Goal: Information Seeking & Learning: Learn about a topic

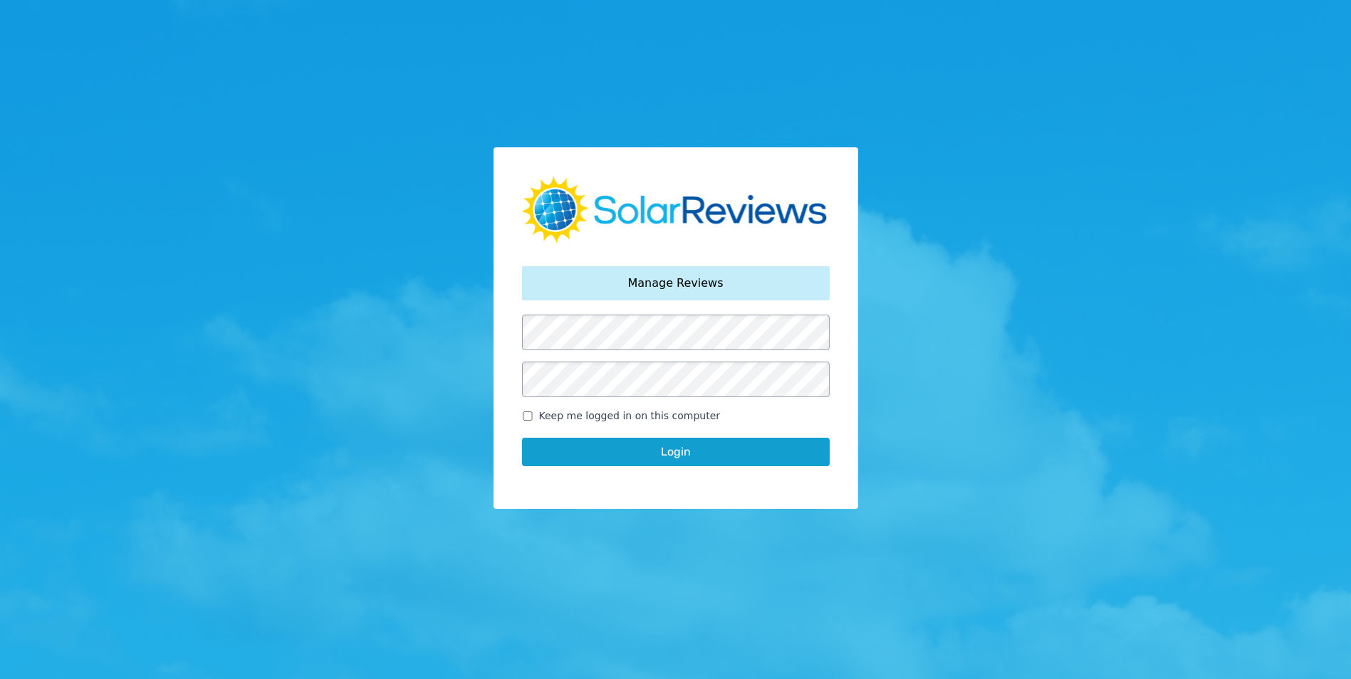
click at [641, 452] on button "Login" at bounding box center [676, 452] width 308 height 28
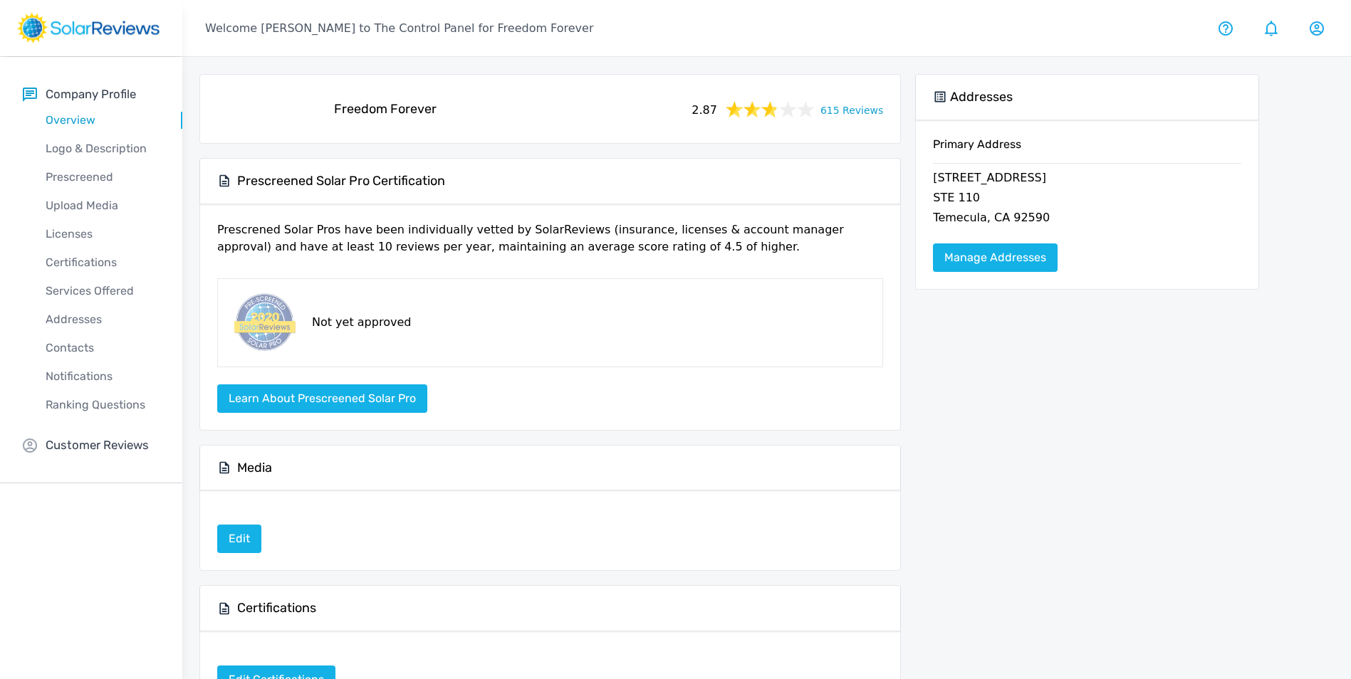
click at [846, 115] on link "615 Reviews" at bounding box center [851, 109] width 63 height 18
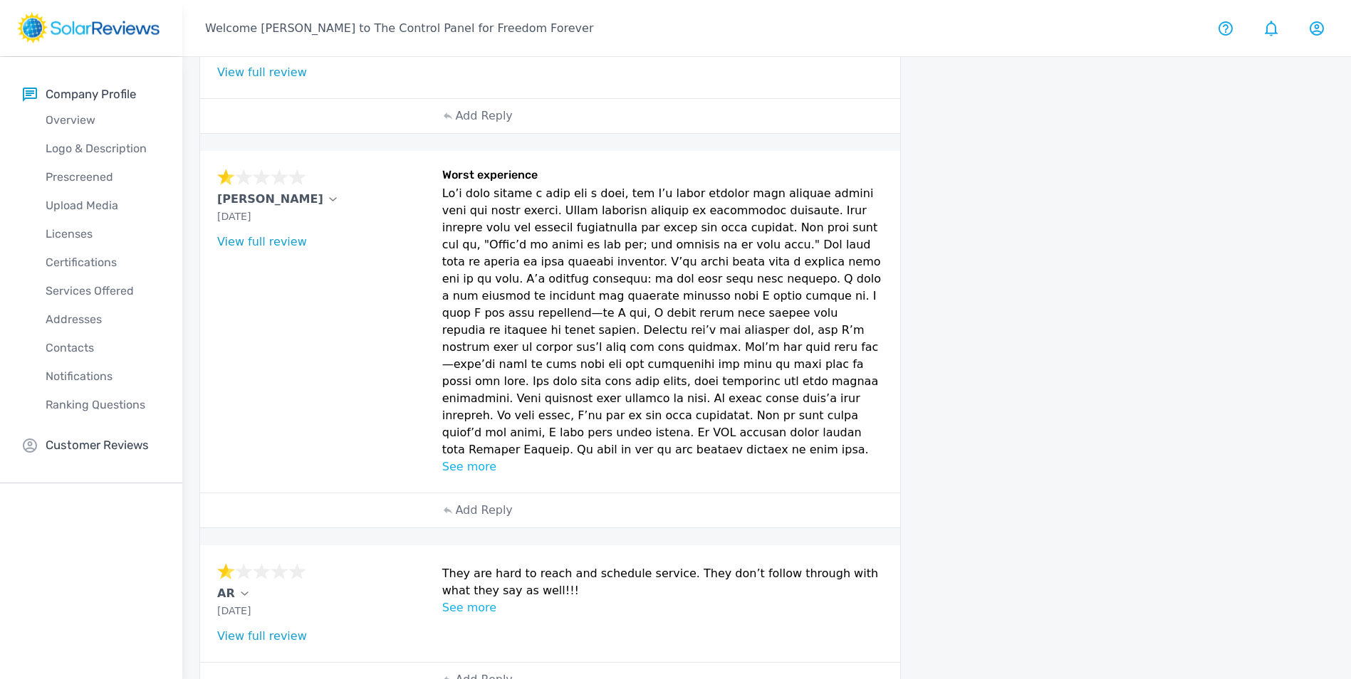
scroll to position [706, 0]
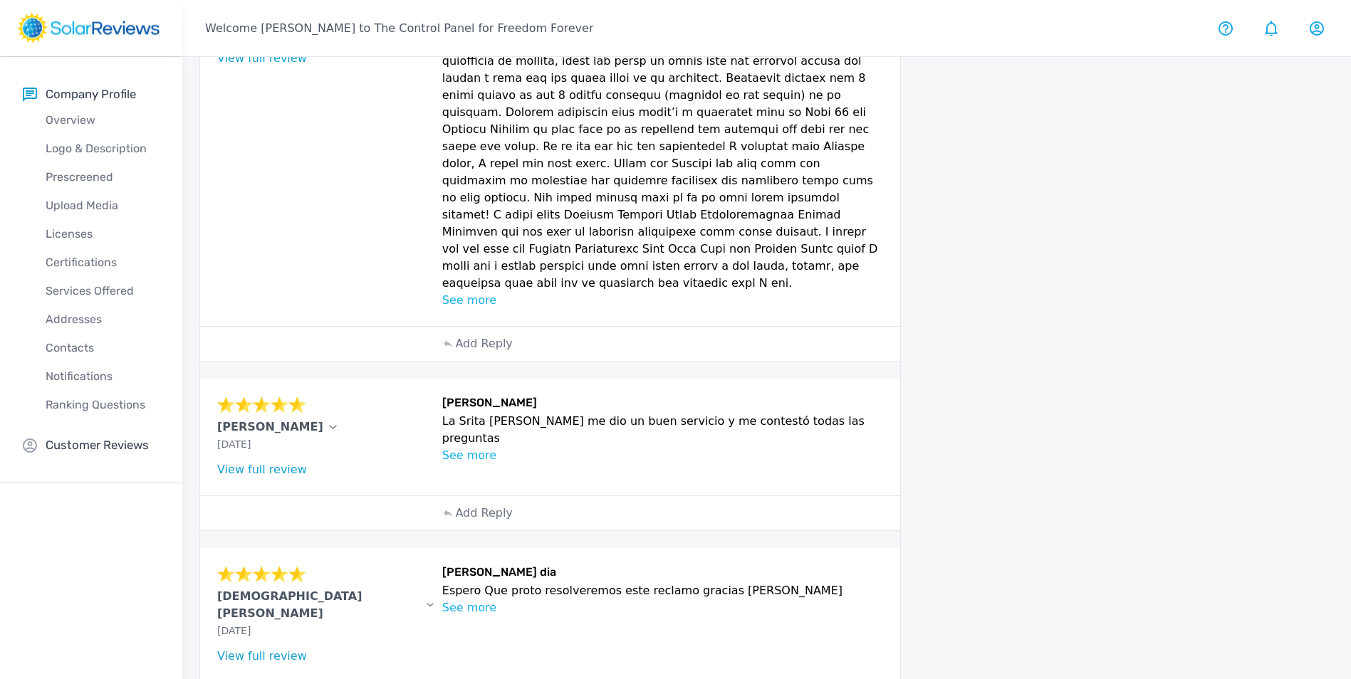
scroll to position [691, 0]
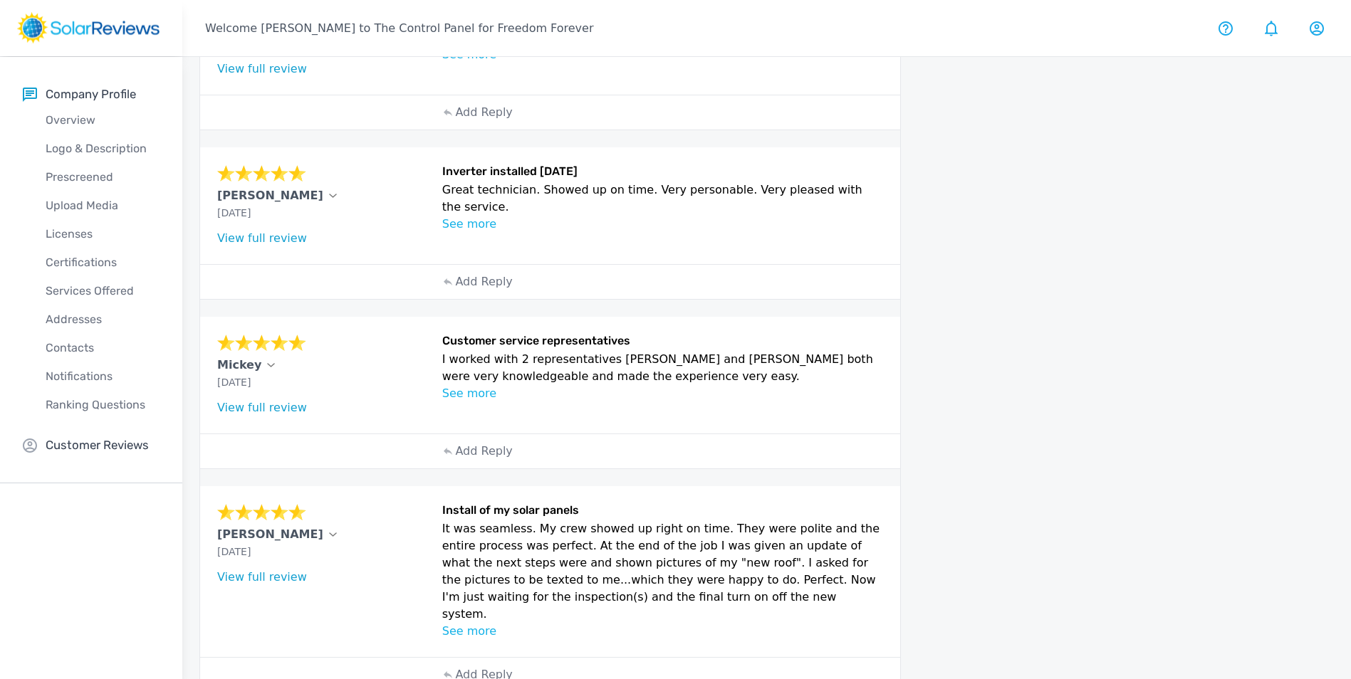
scroll to position [603, 0]
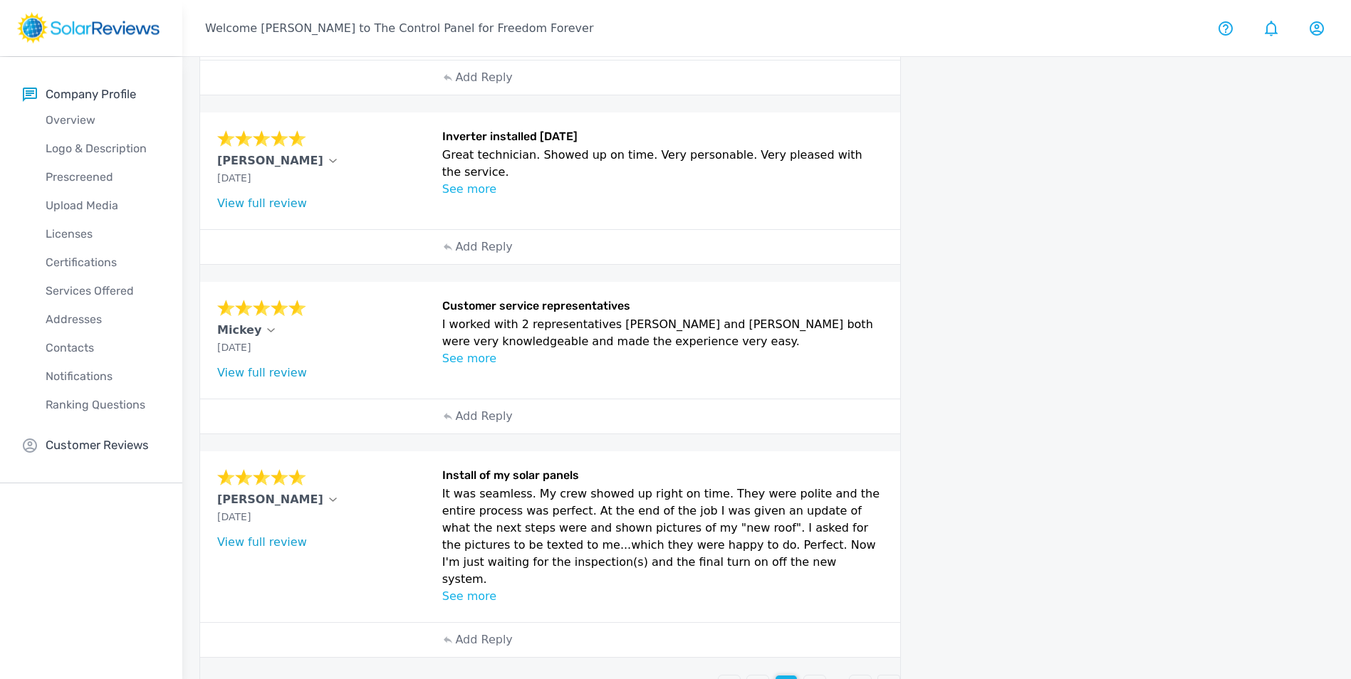
click at [814, 678] on p "4" at bounding box center [814, 686] width 7 height 17
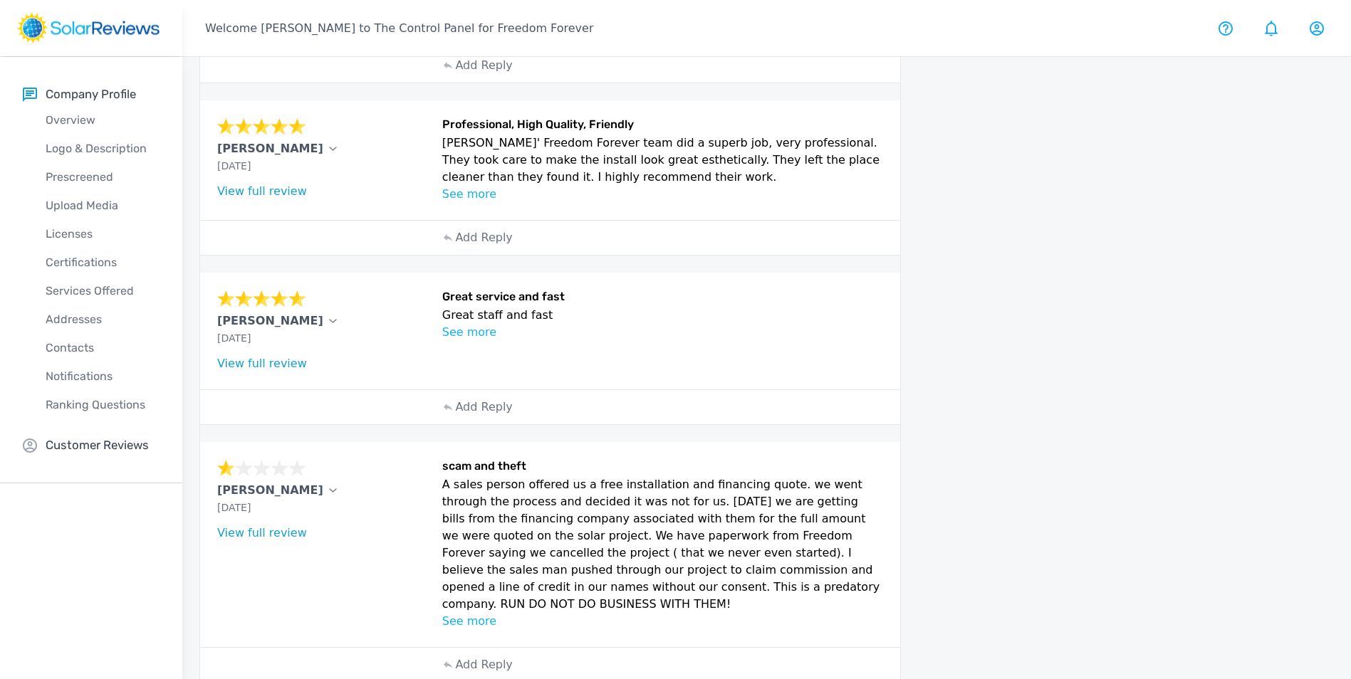
scroll to position [641, 0]
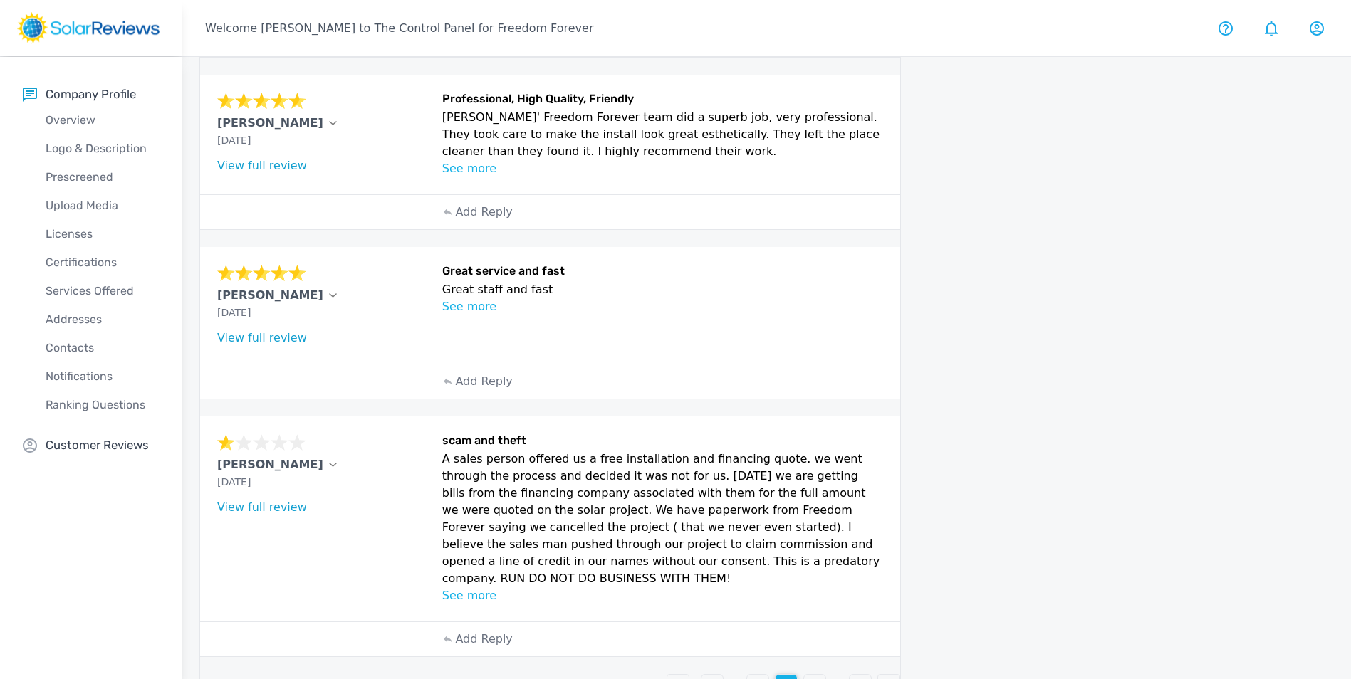
click at [813, 677] on p "5" at bounding box center [814, 685] width 7 height 17
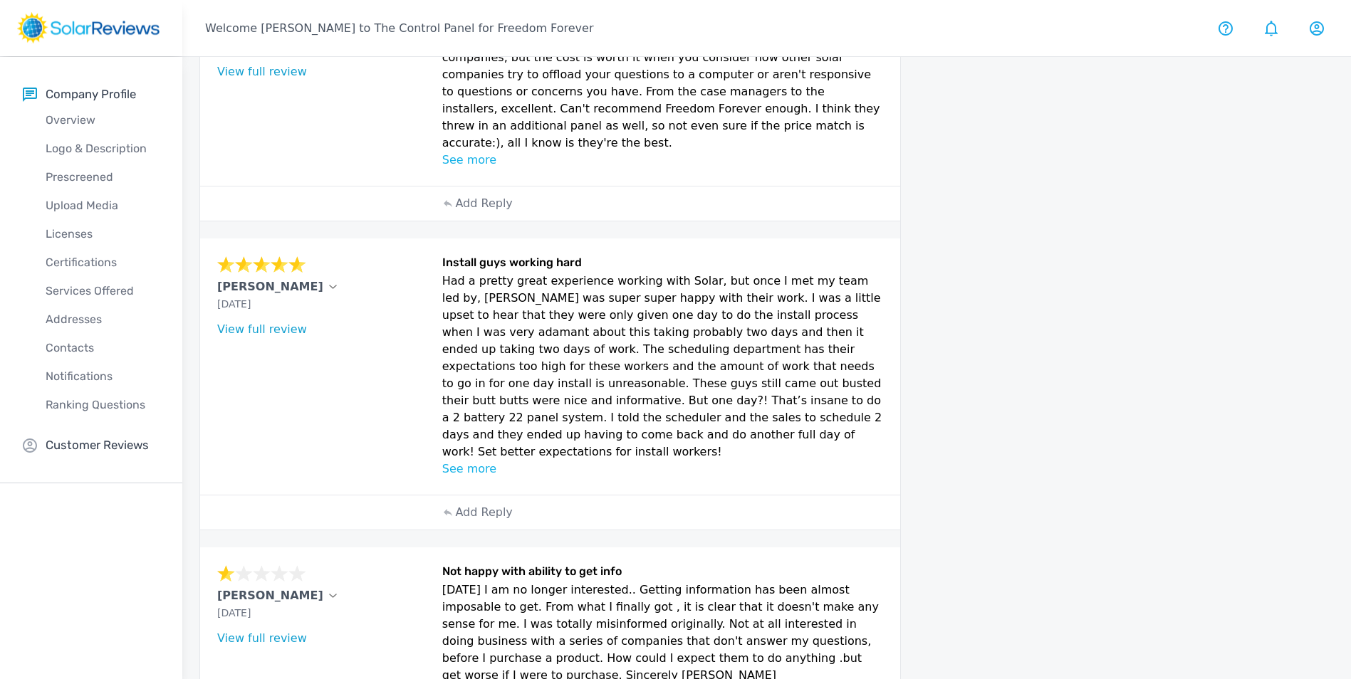
scroll to position [770, 0]
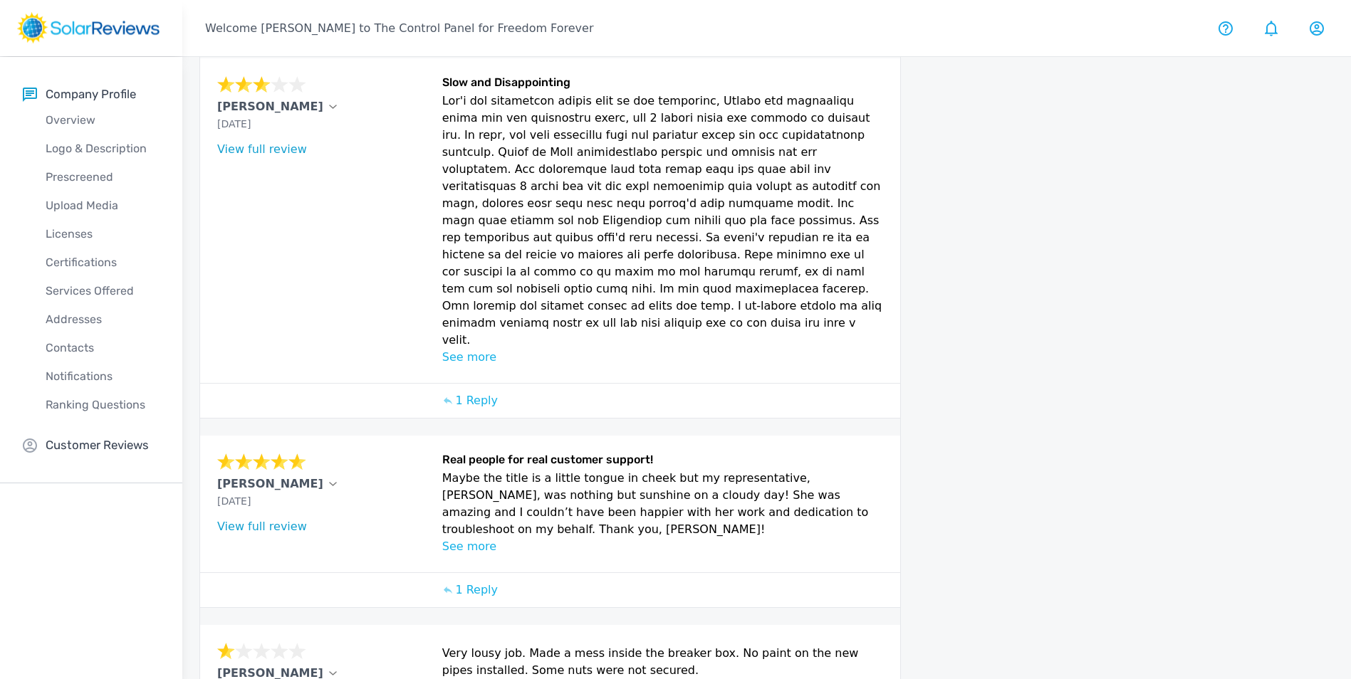
scroll to position [603, 0]
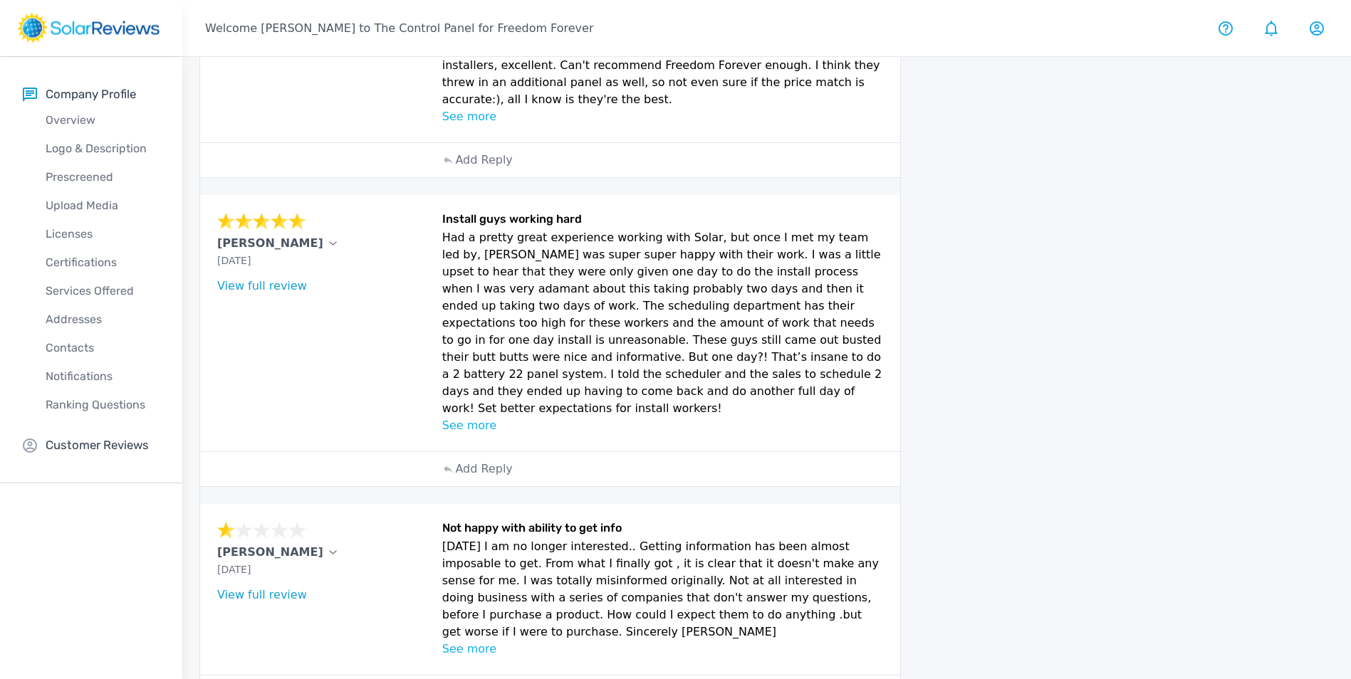
scroll to position [770, 0]
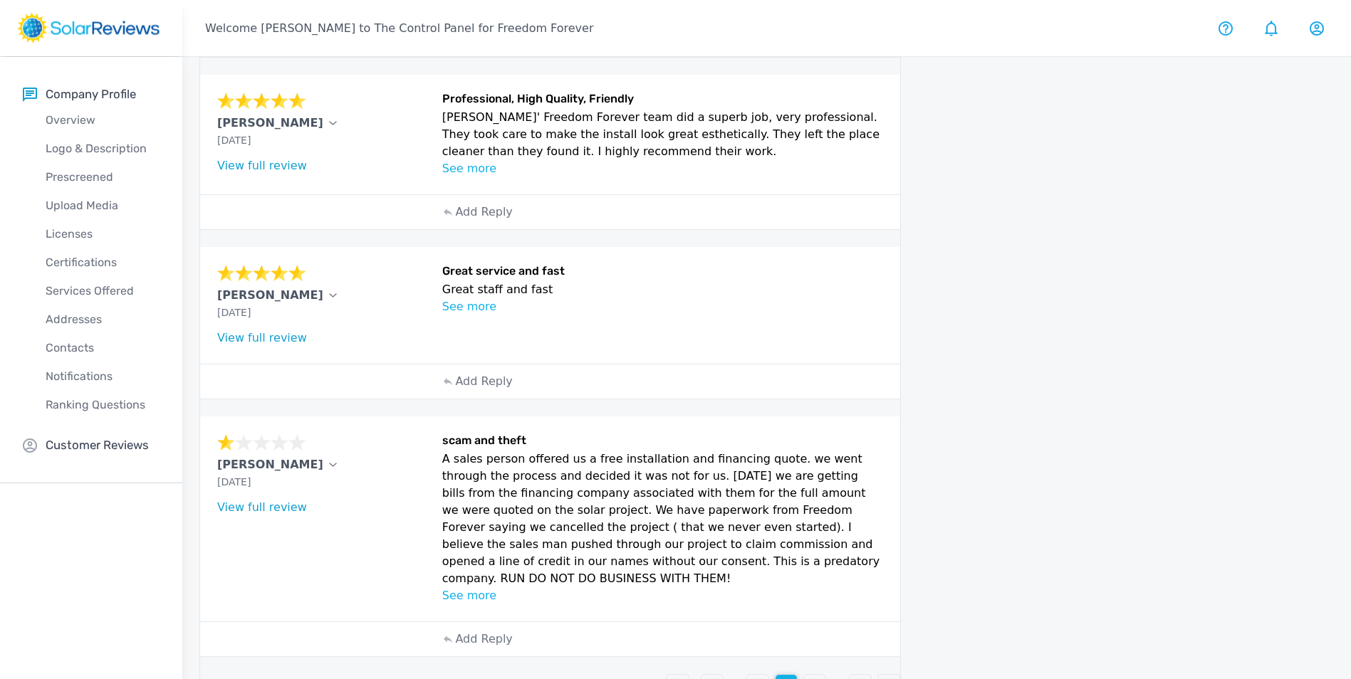
click at [755, 677] on p "3" at bounding box center [757, 685] width 7 height 17
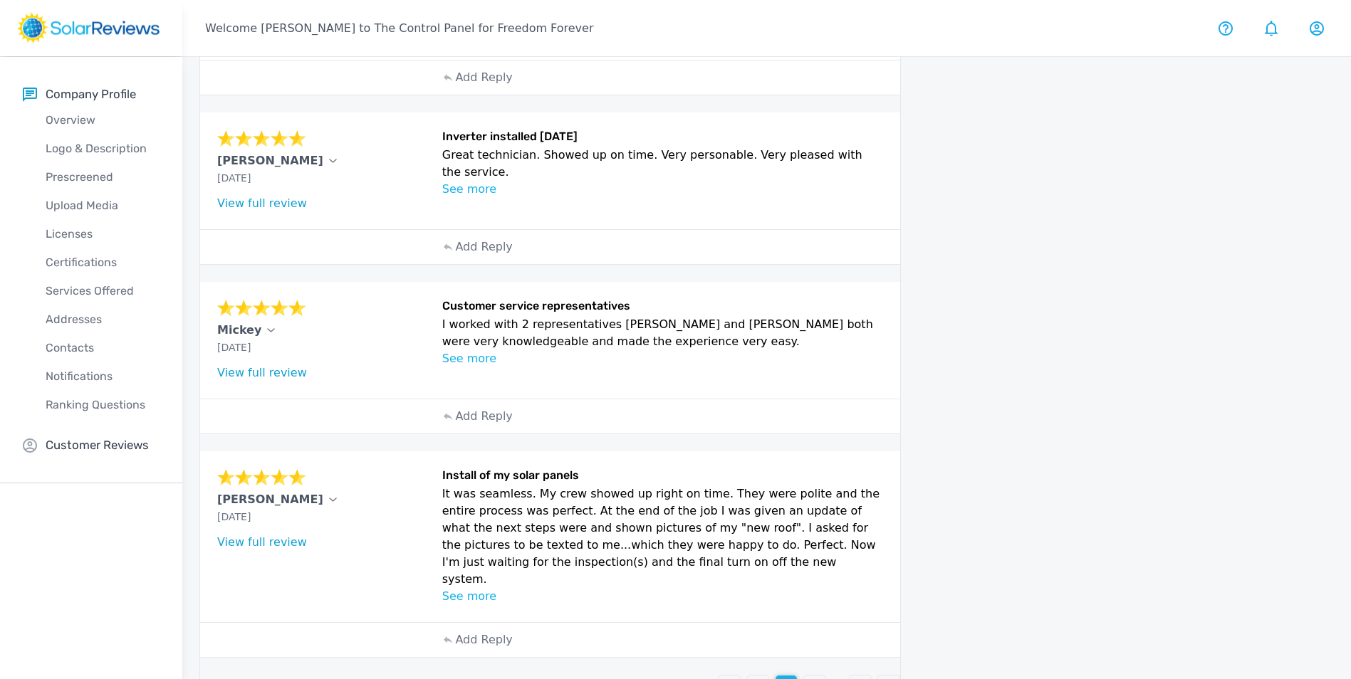
click at [755, 678] on p "2" at bounding box center [757, 686] width 7 height 17
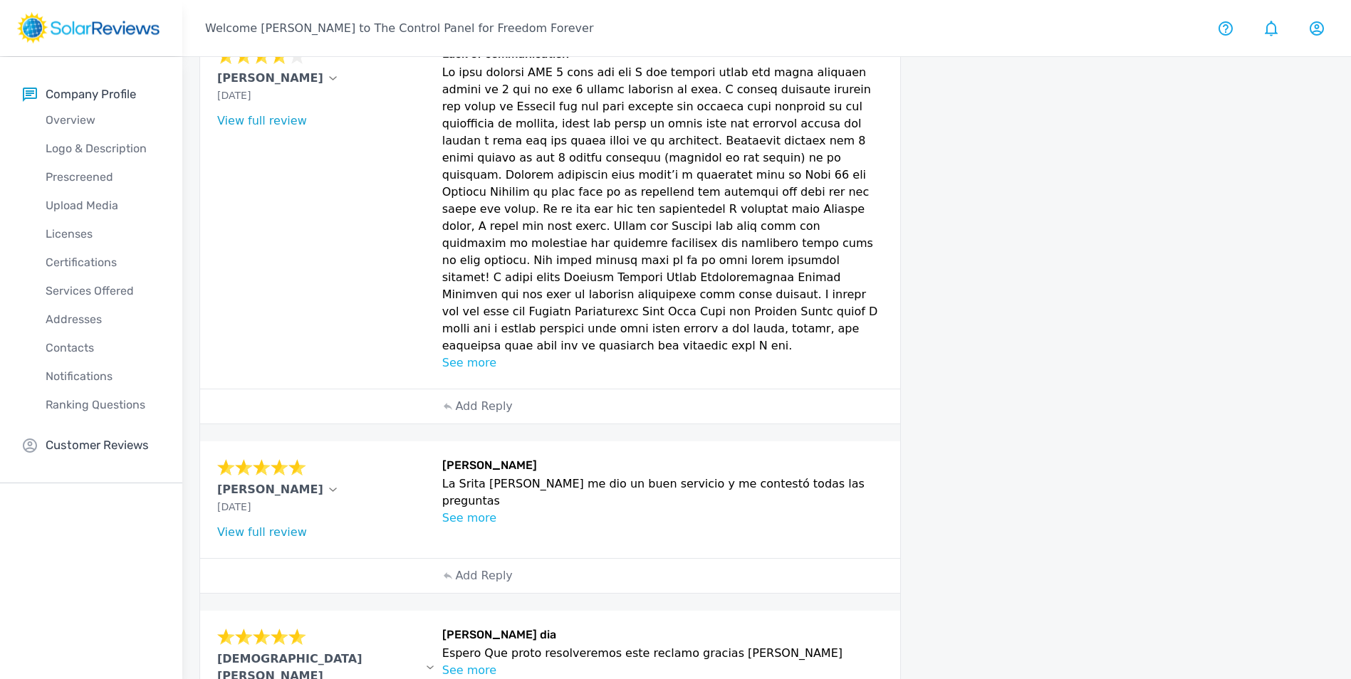
scroll to position [691, 0]
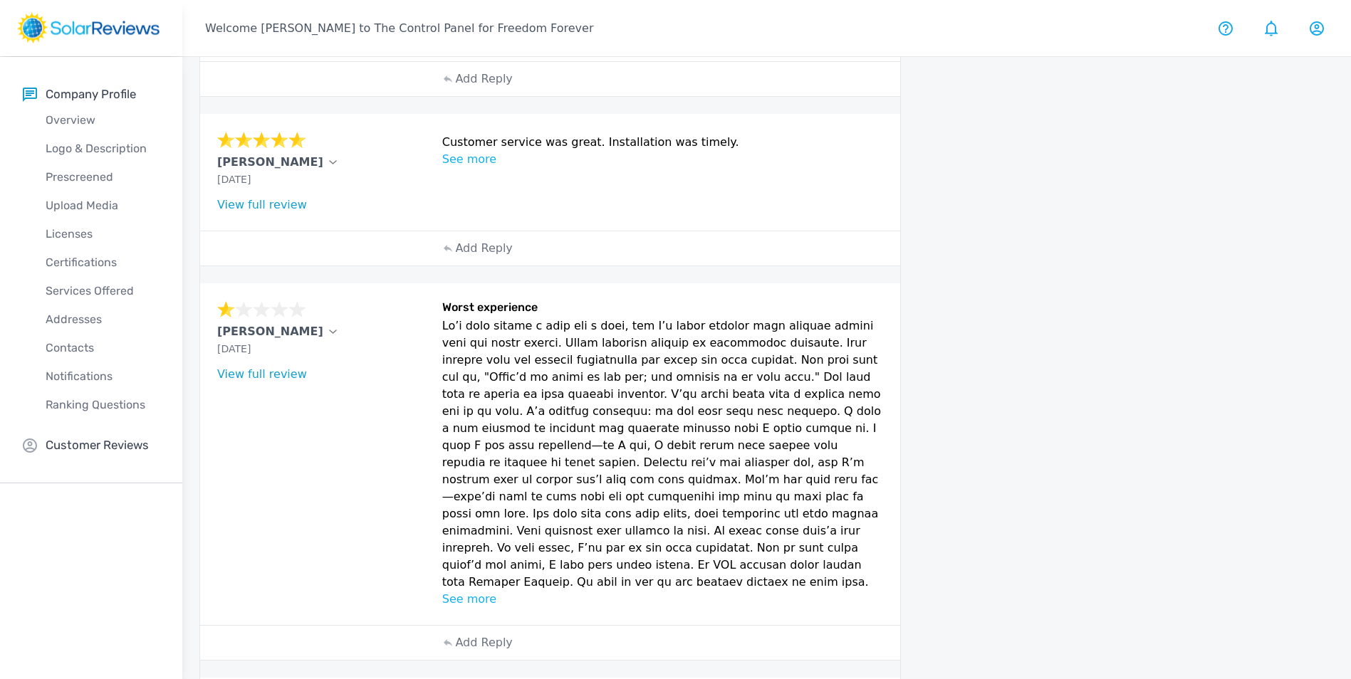
scroll to position [706, 0]
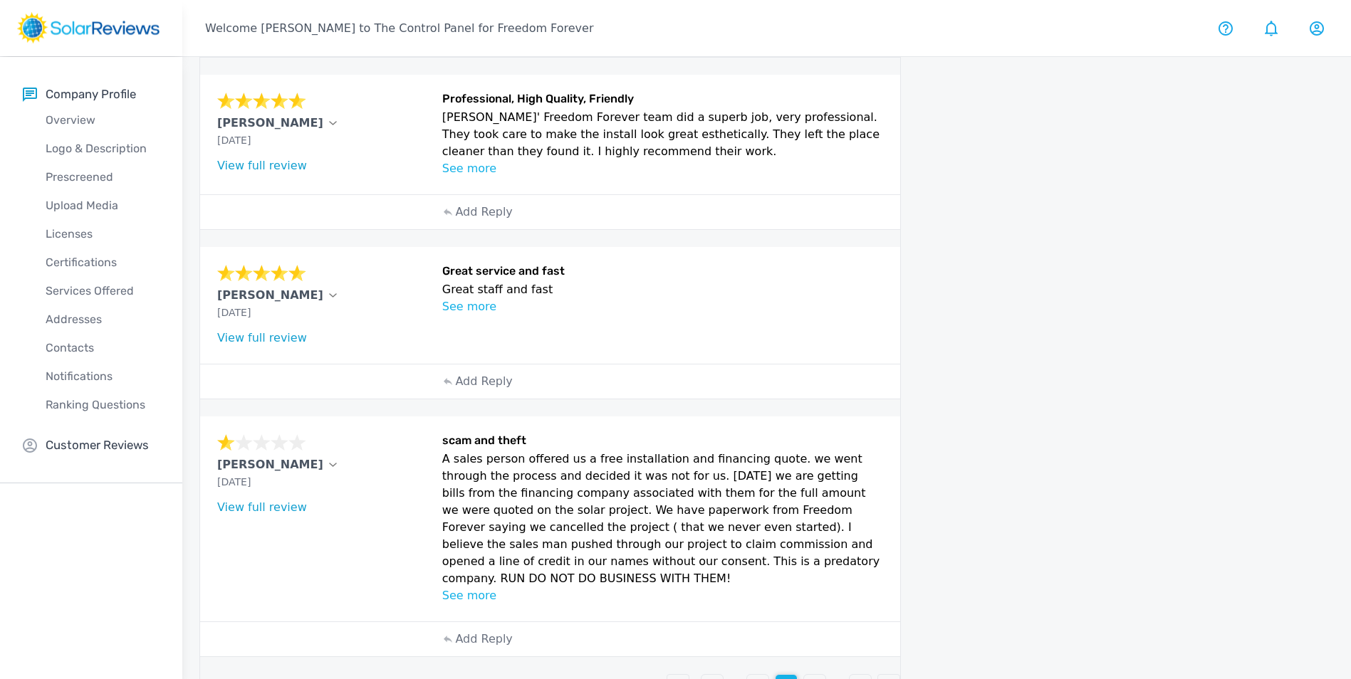
click at [817, 677] on p "5" at bounding box center [814, 685] width 7 height 17
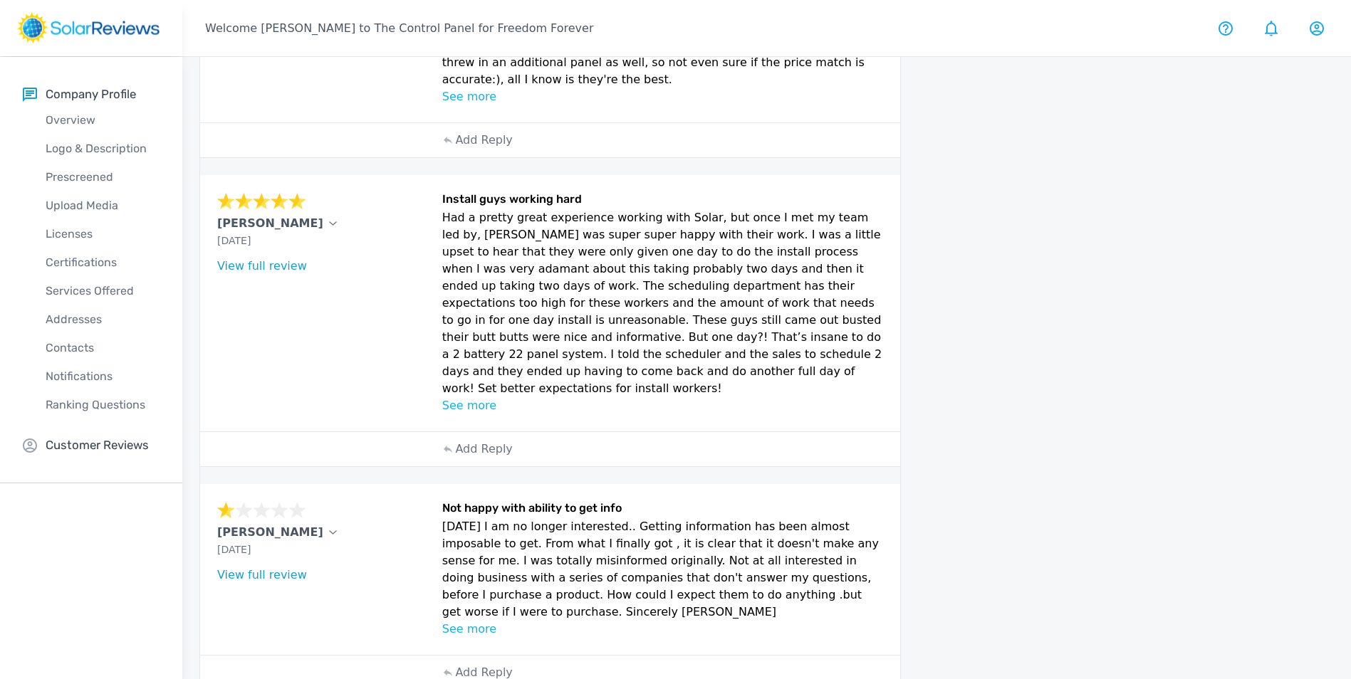
scroll to position [770, 0]
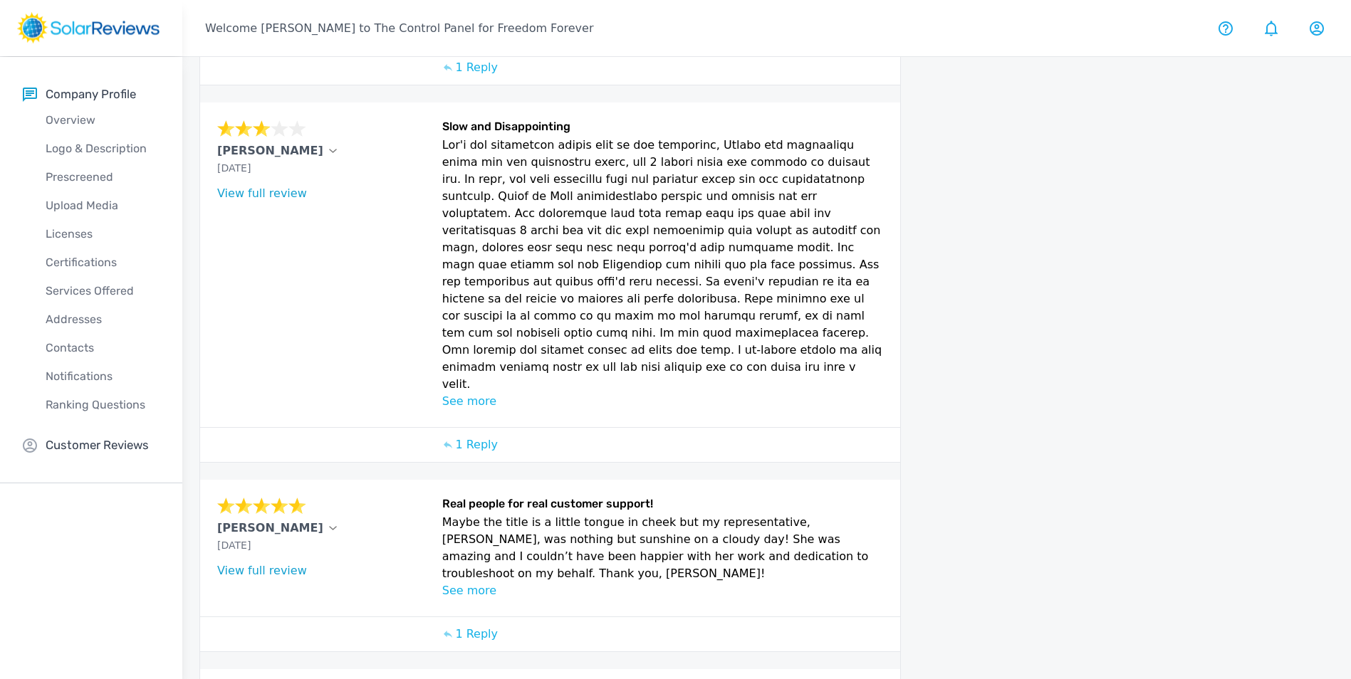
scroll to position [603, 0]
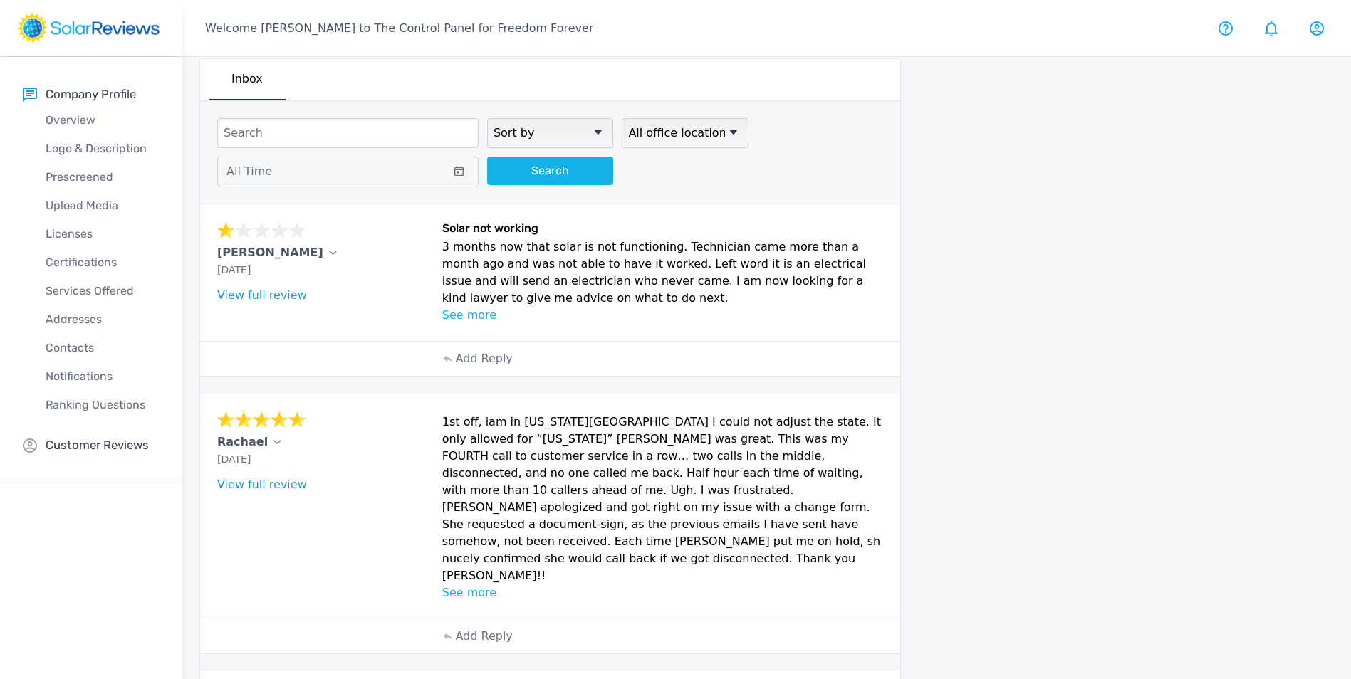
scroll to position [0, 0]
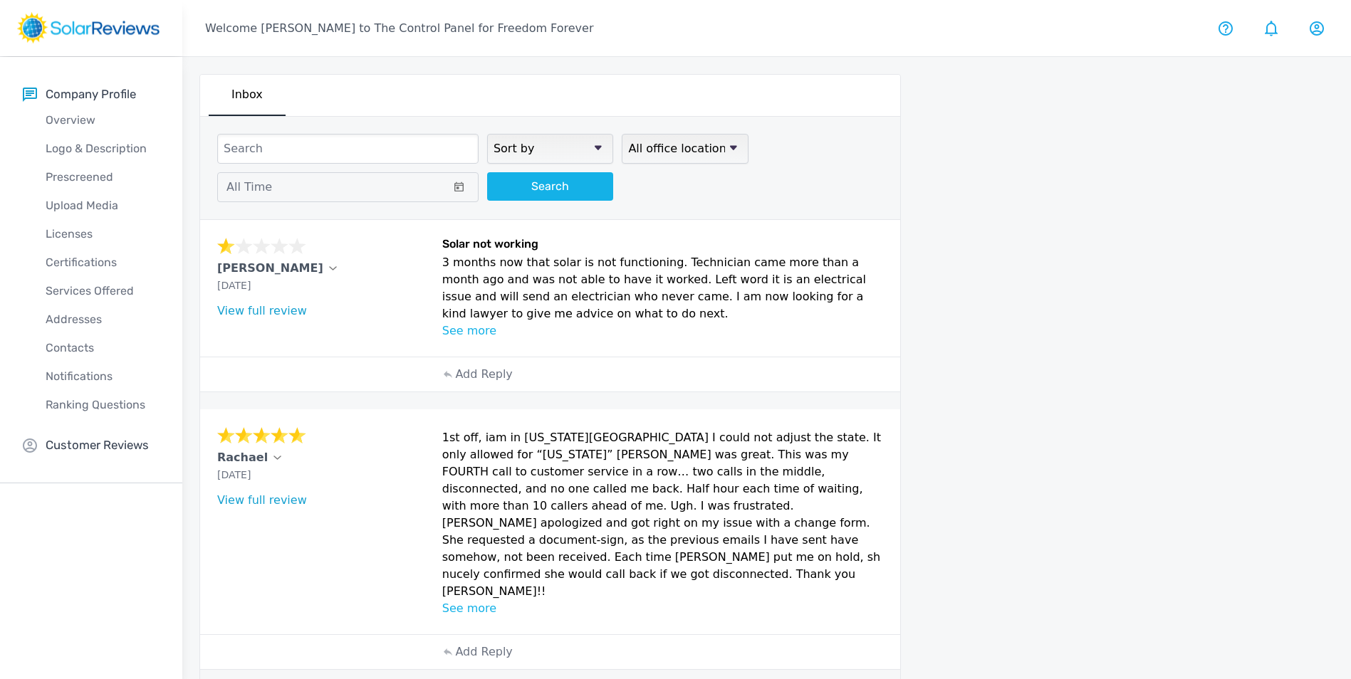
click at [554, 152] on select "Sort by newest oldest Rating: highest to lowest Rating: lowest to highest" at bounding box center [550, 149] width 126 height 30
click at [757, 229] on div "[PERSON_NAME] [DATE] What type of installation was this? no answer What year wa…" at bounding box center [550, 288] width 700 height 137
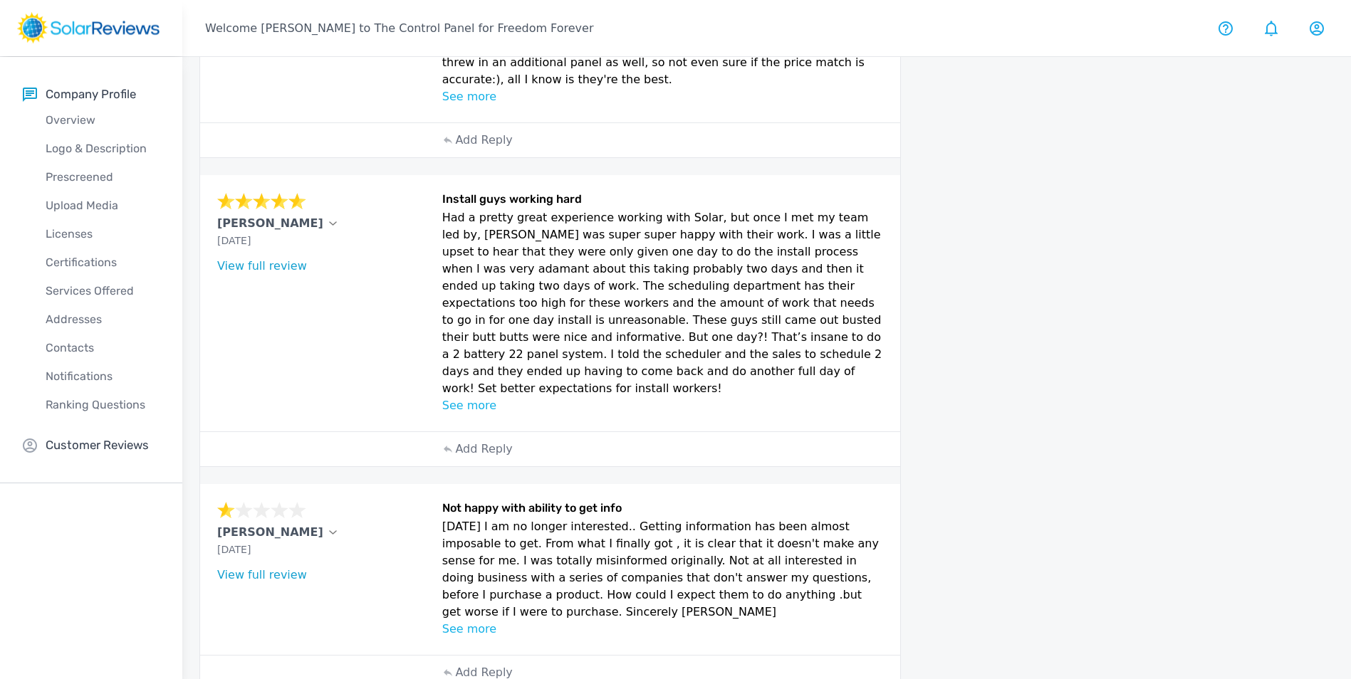
scroll to position [770, 0]
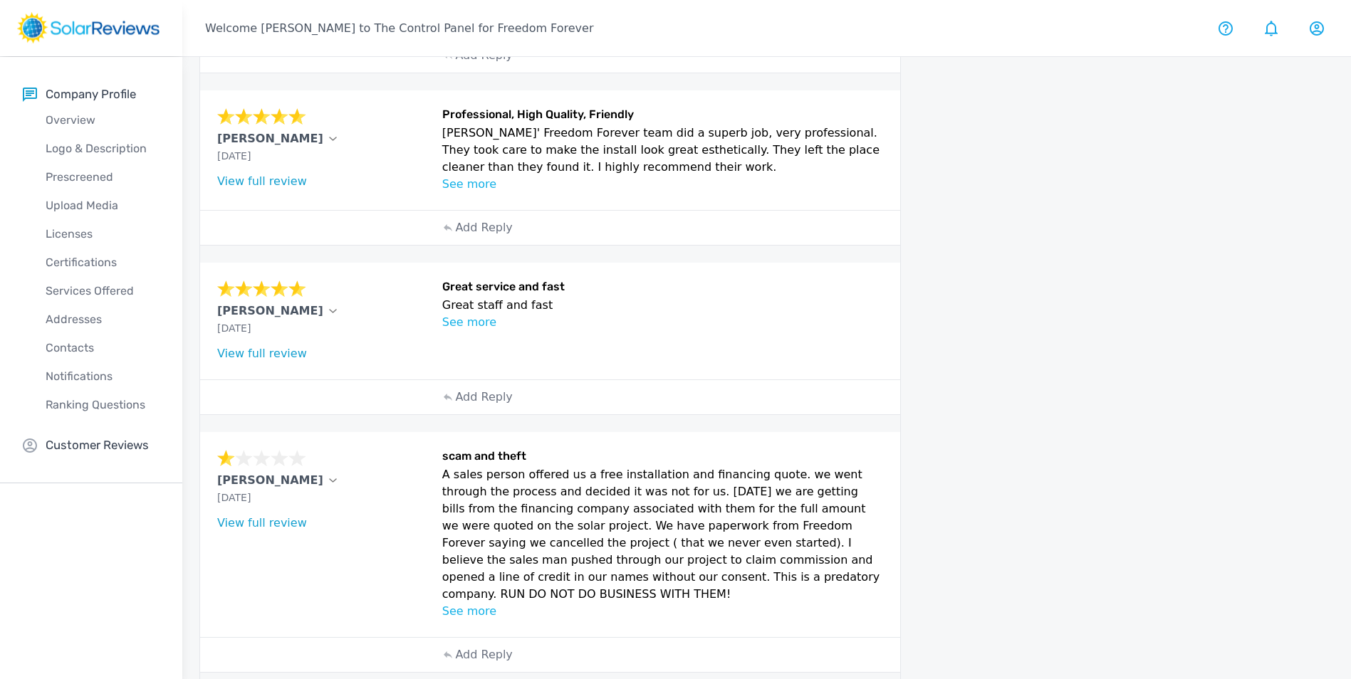
scroll to position [641, 0]
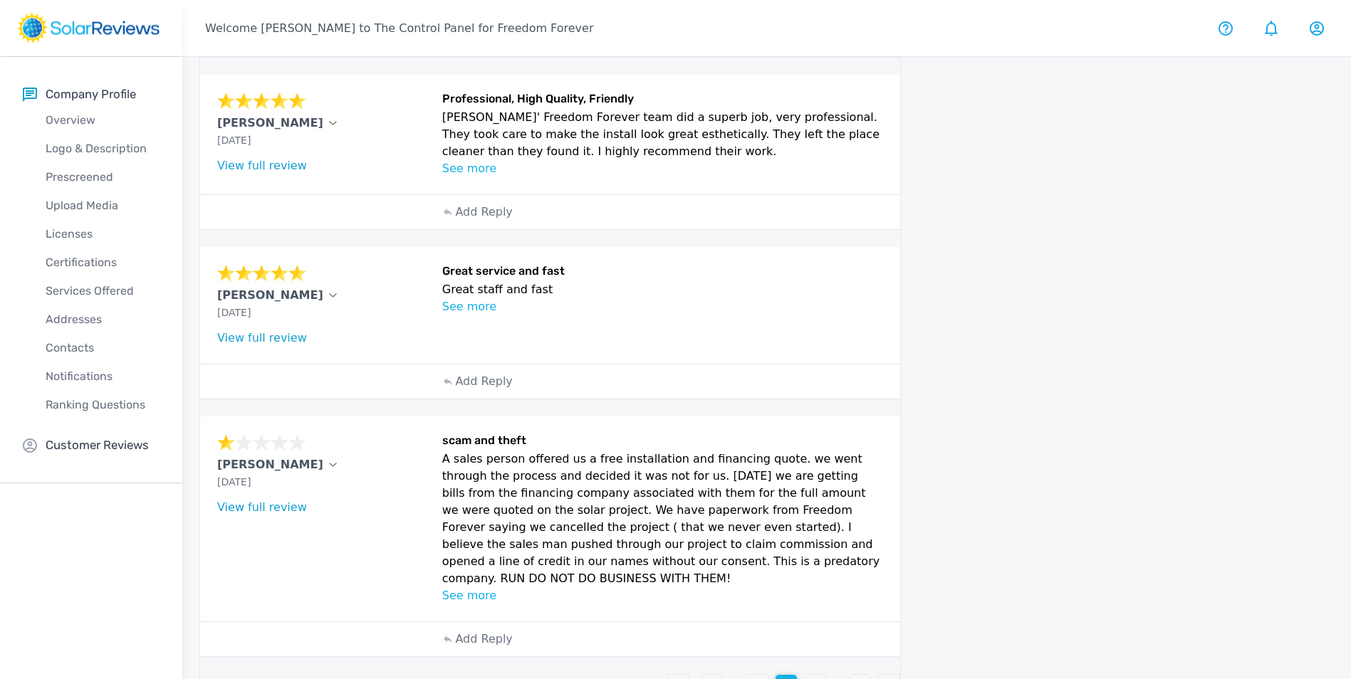
click at [757, 677] on p "3" at bounding box center [757, 685] width 7 height 17
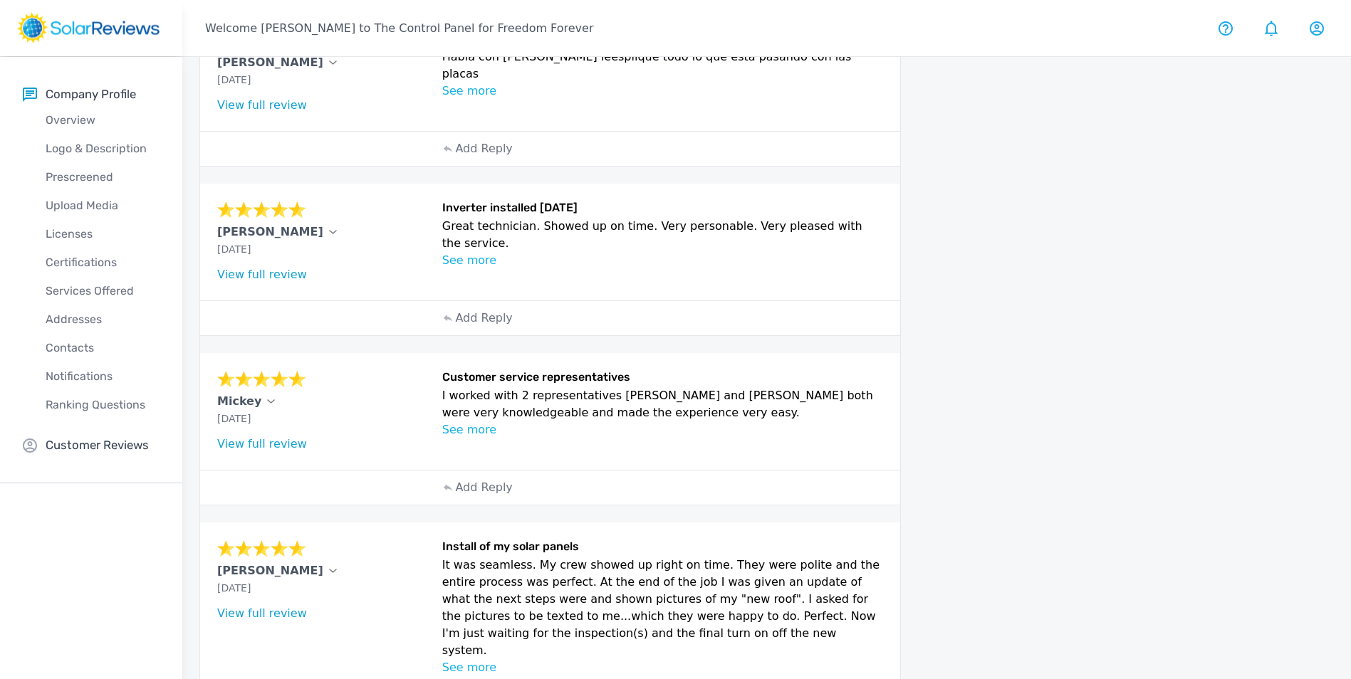
scroll to position [603, 0]
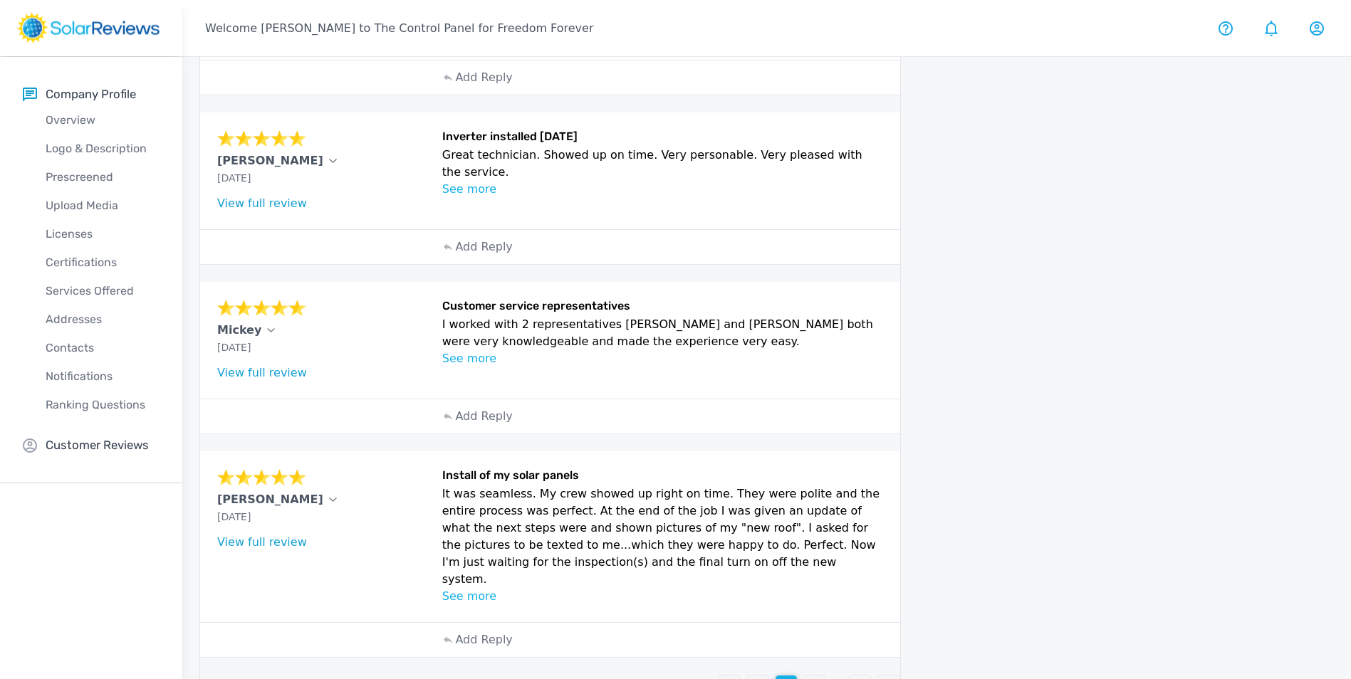
click at [758, 678] on p "2" at bounding box center [757, 686] width 7 height 17
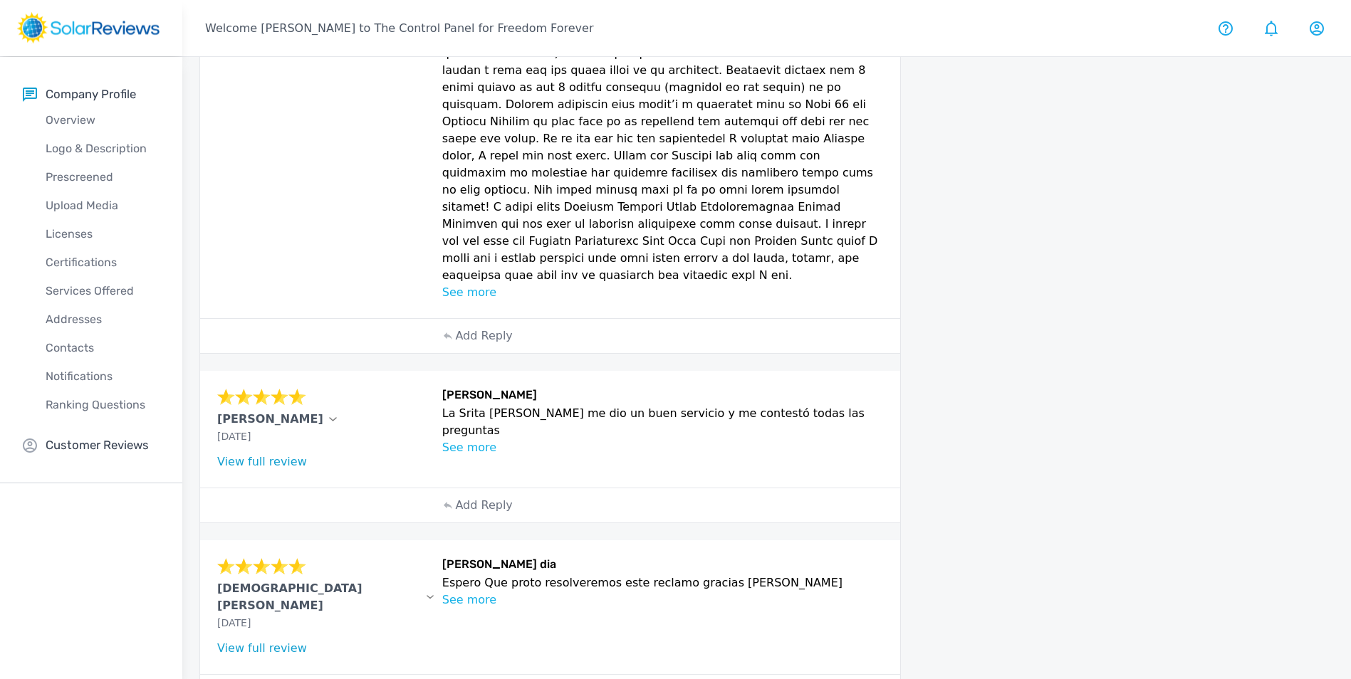
scroll to position [691, 0]
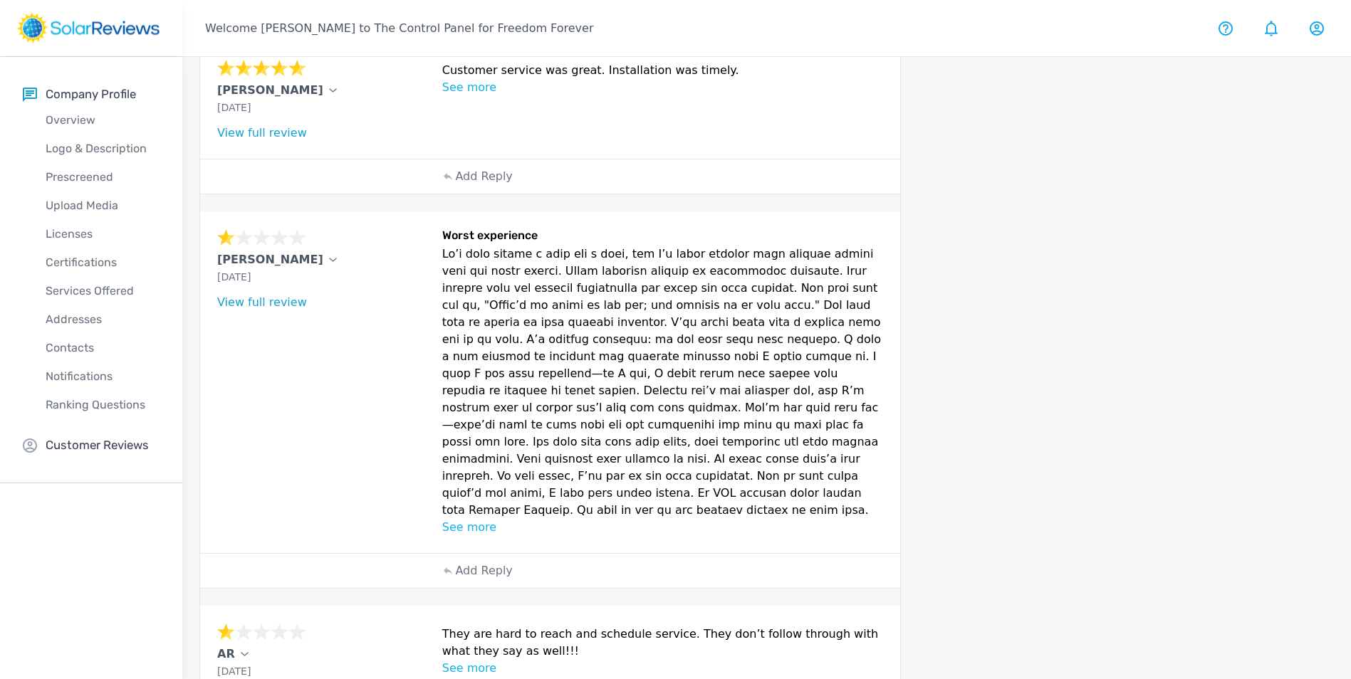
scroll to position [706, 0]
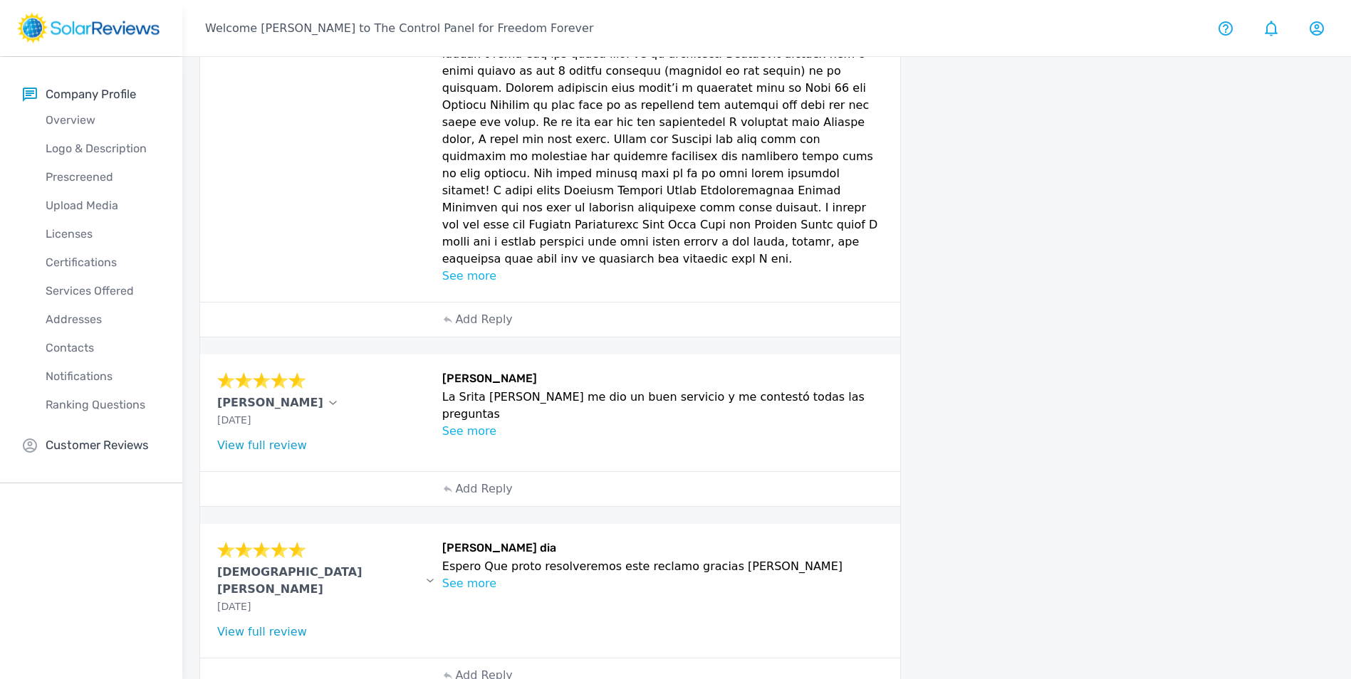
scroll to position [691, 0]
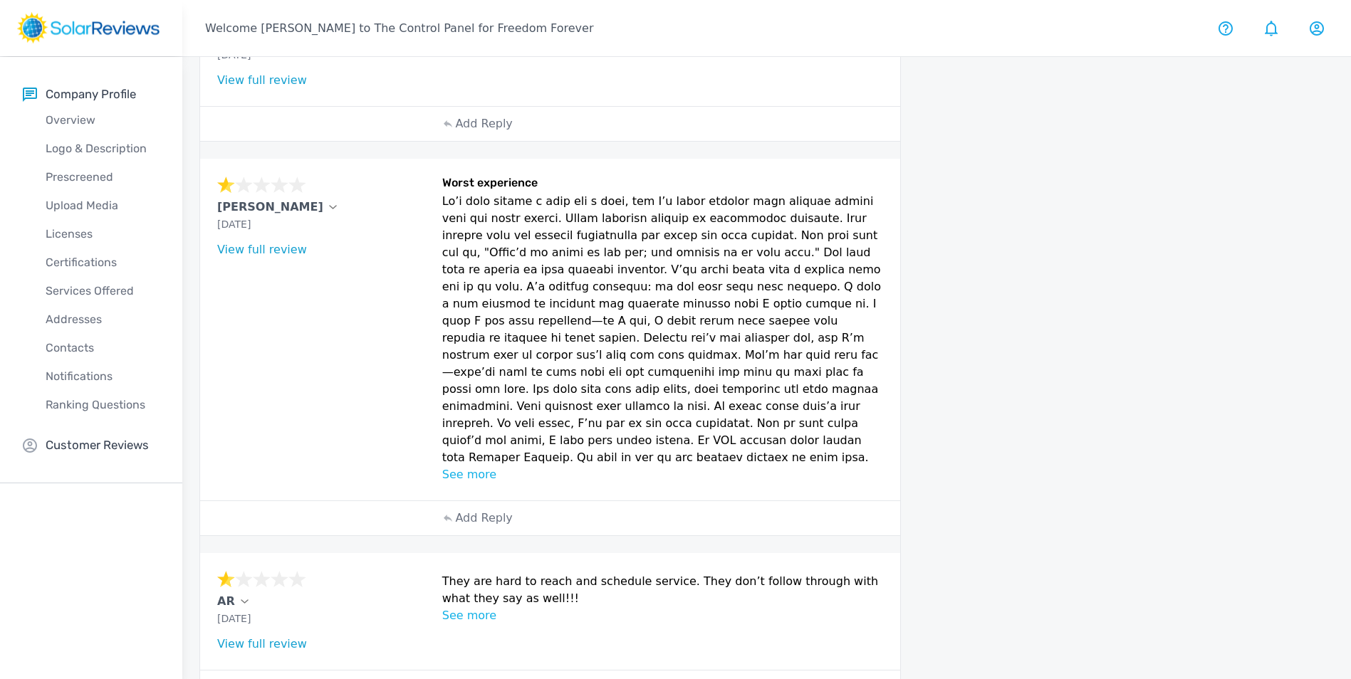
scroll to position [706, 0]
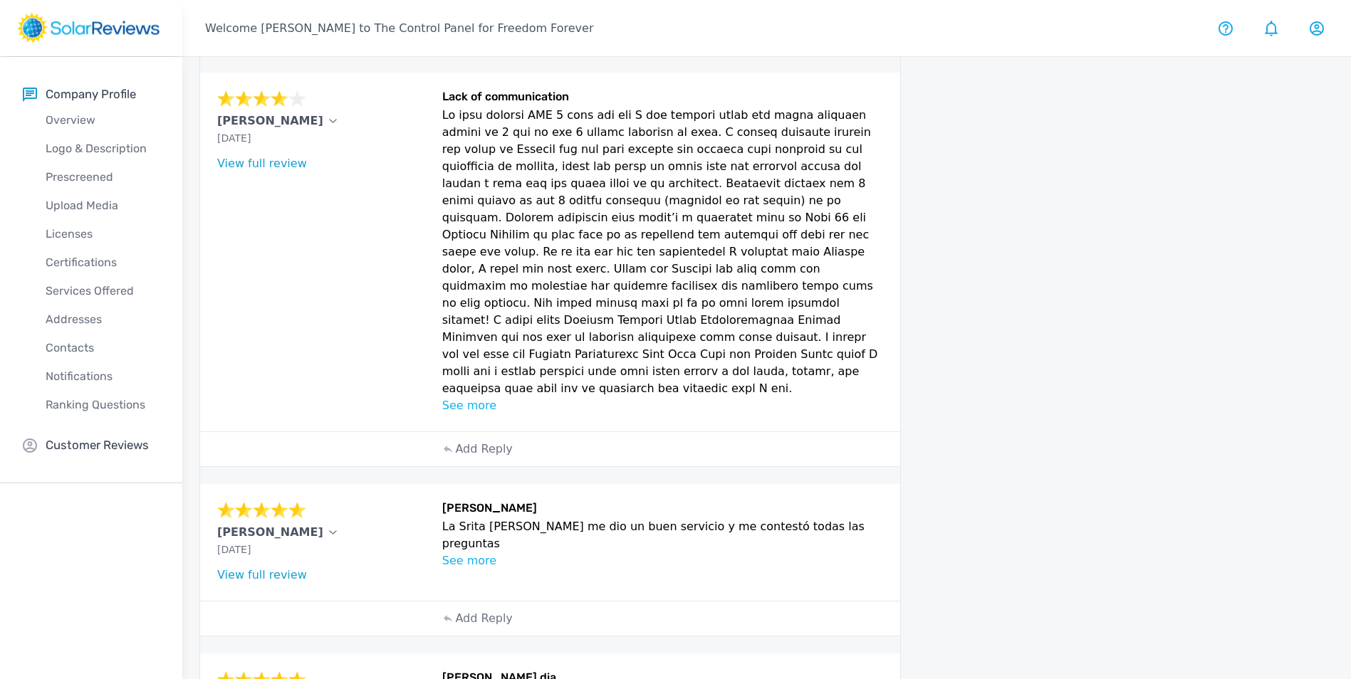
scroll to position [691, 0]
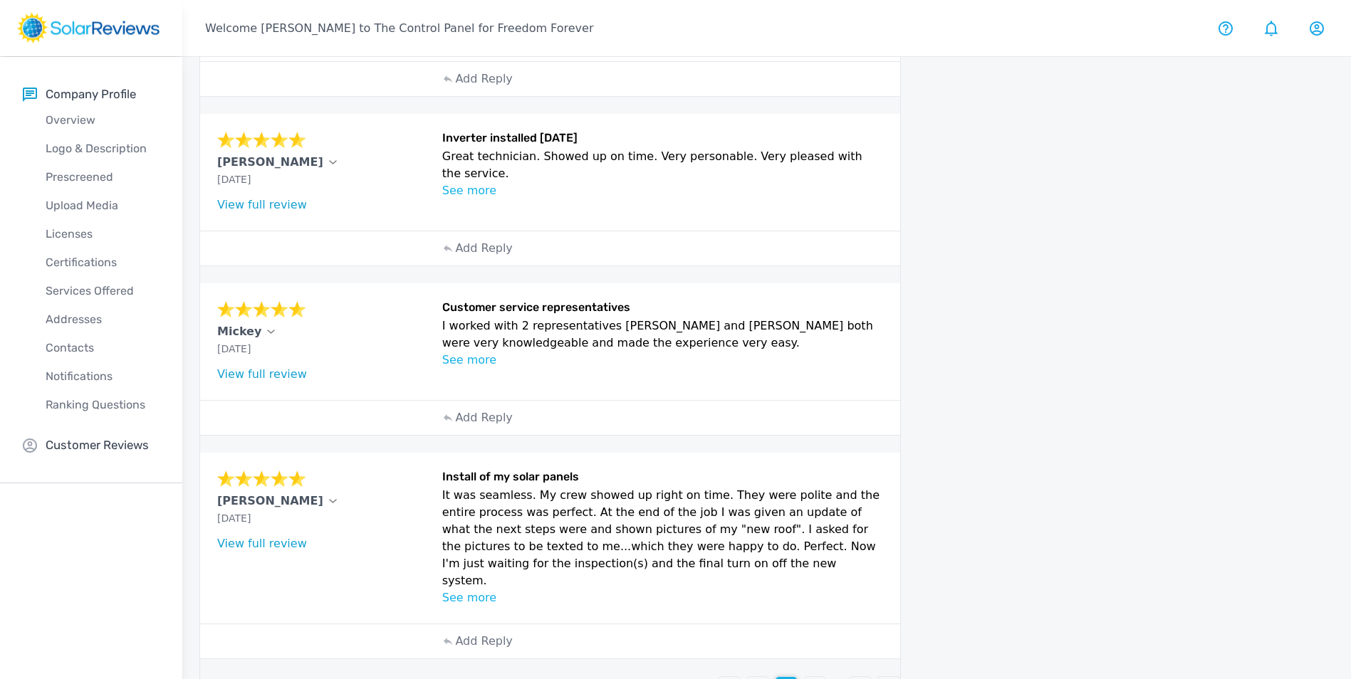
scroll to position [603, 0]
click at [812, 678] on p "4" at bounding box center [814, 686] width 7 height 17
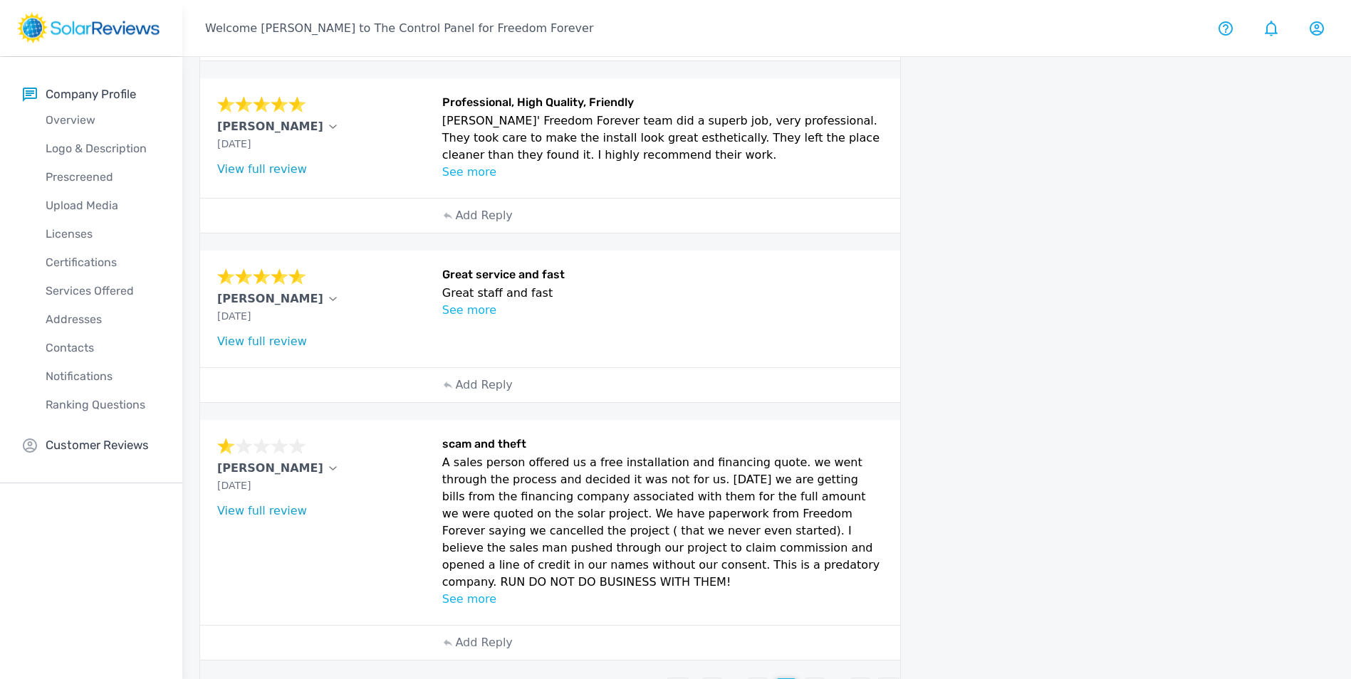
scroll to position [0, 0]
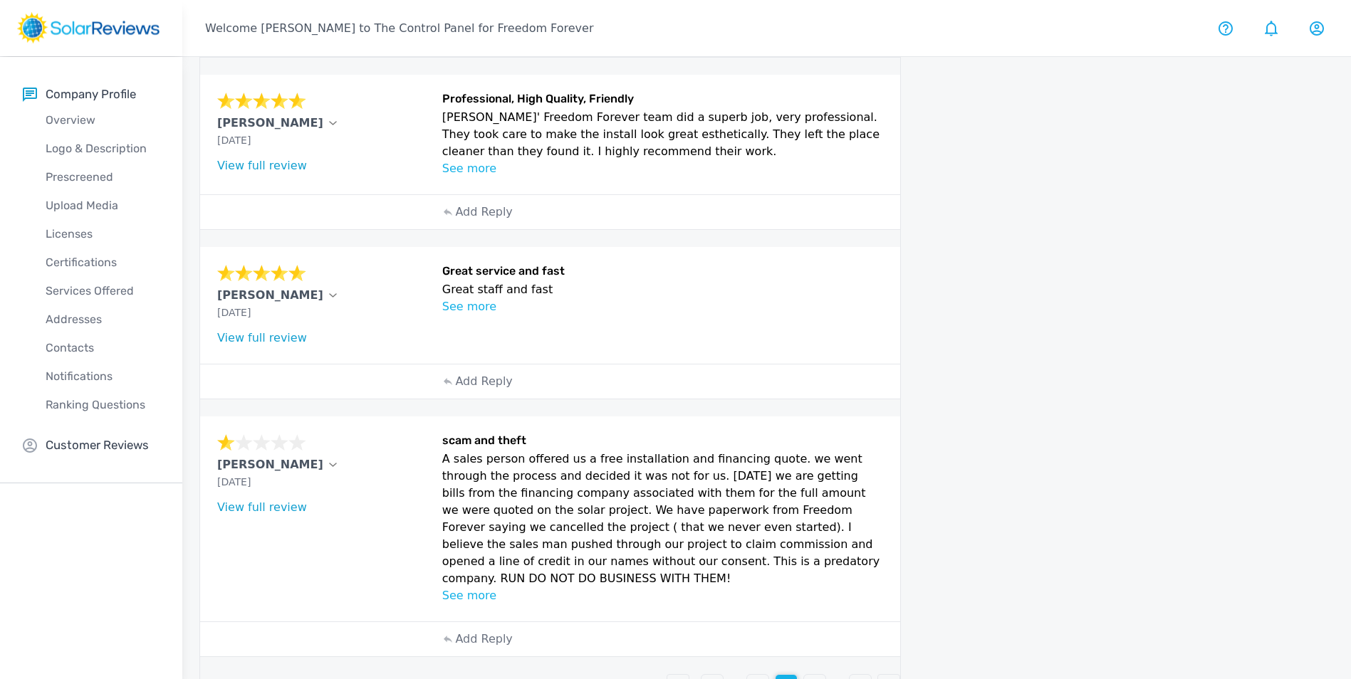
click at [809, 675] on div "5" at bounding box center [814, 685] width 21 height 21
